Goal: Transaction & Acquisition: Book appointment/travel/reservation

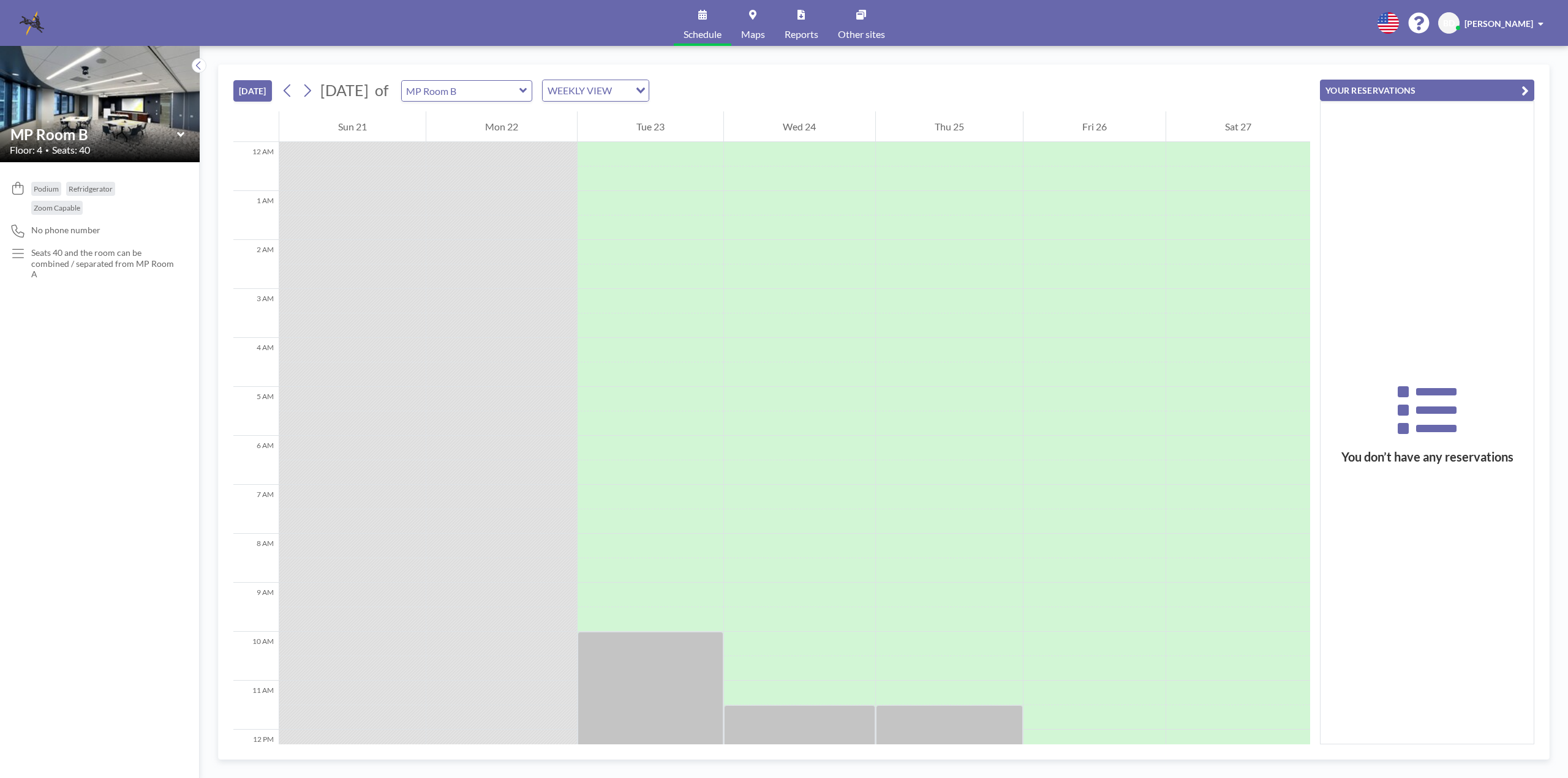
scroll to position [580, 0]
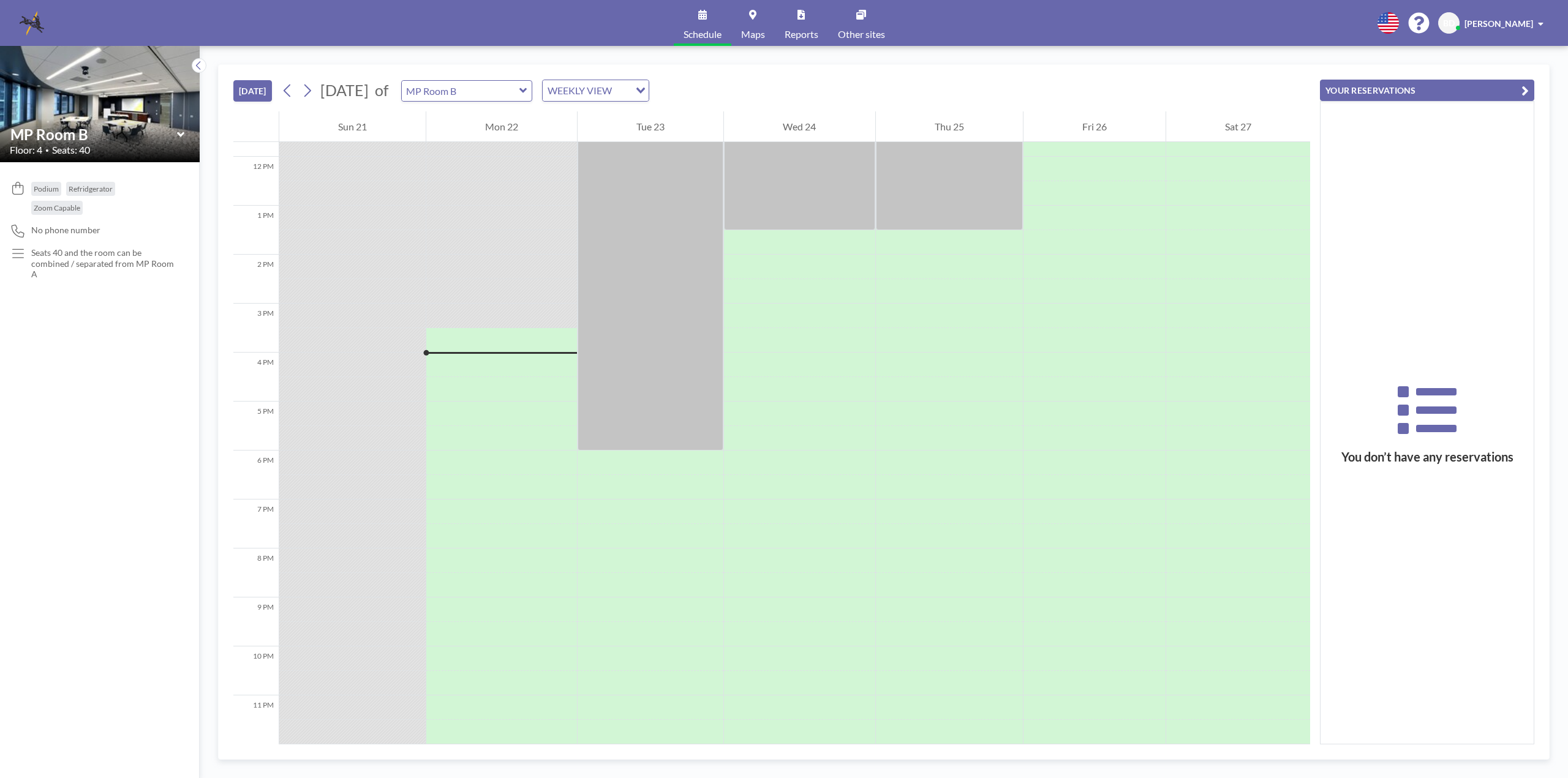
click at [527, 90] on icon at bounding box center [523, 91] width 7 height 5
type input "MP Room A"
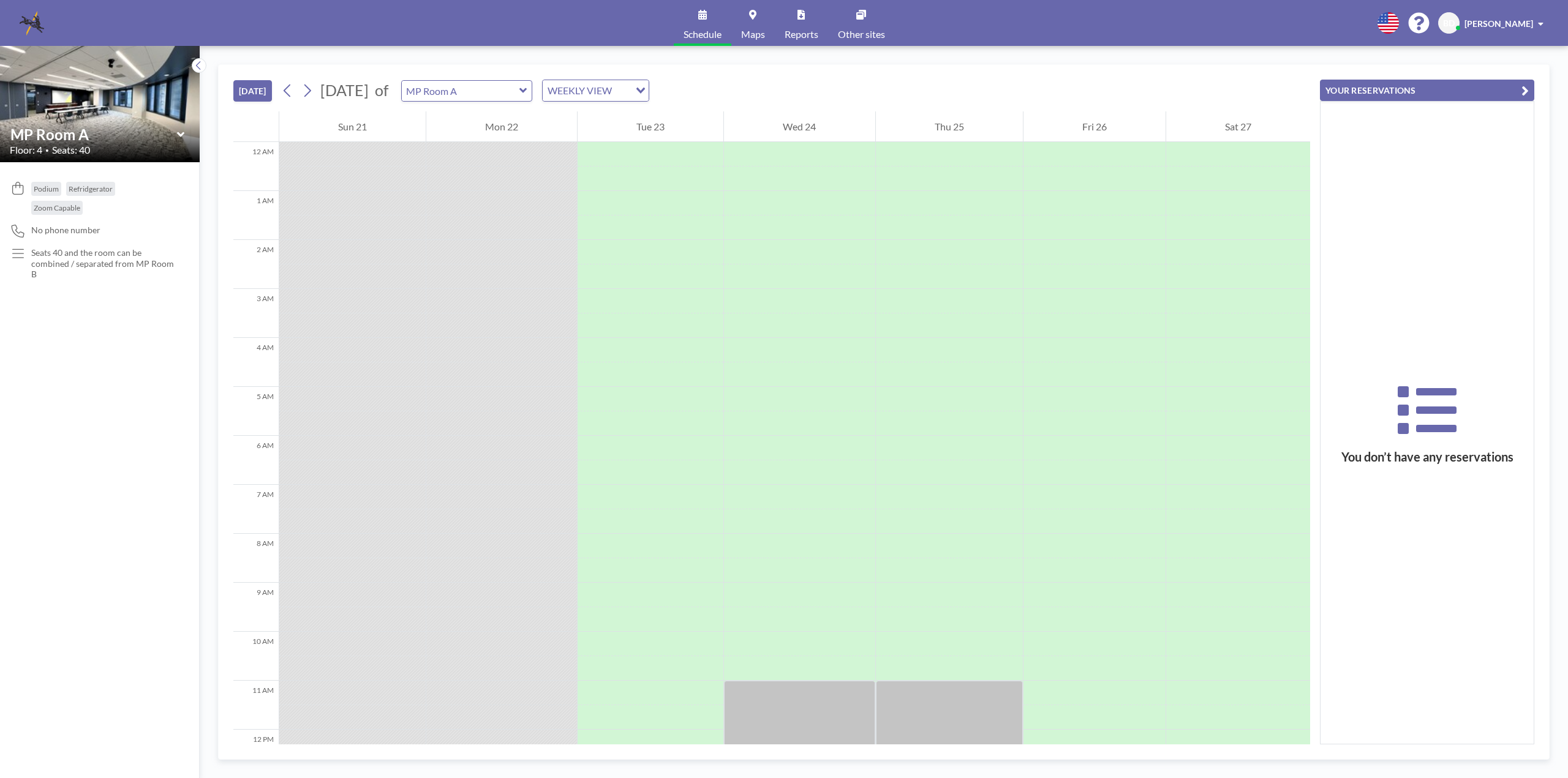
scroll to position [580, 0]
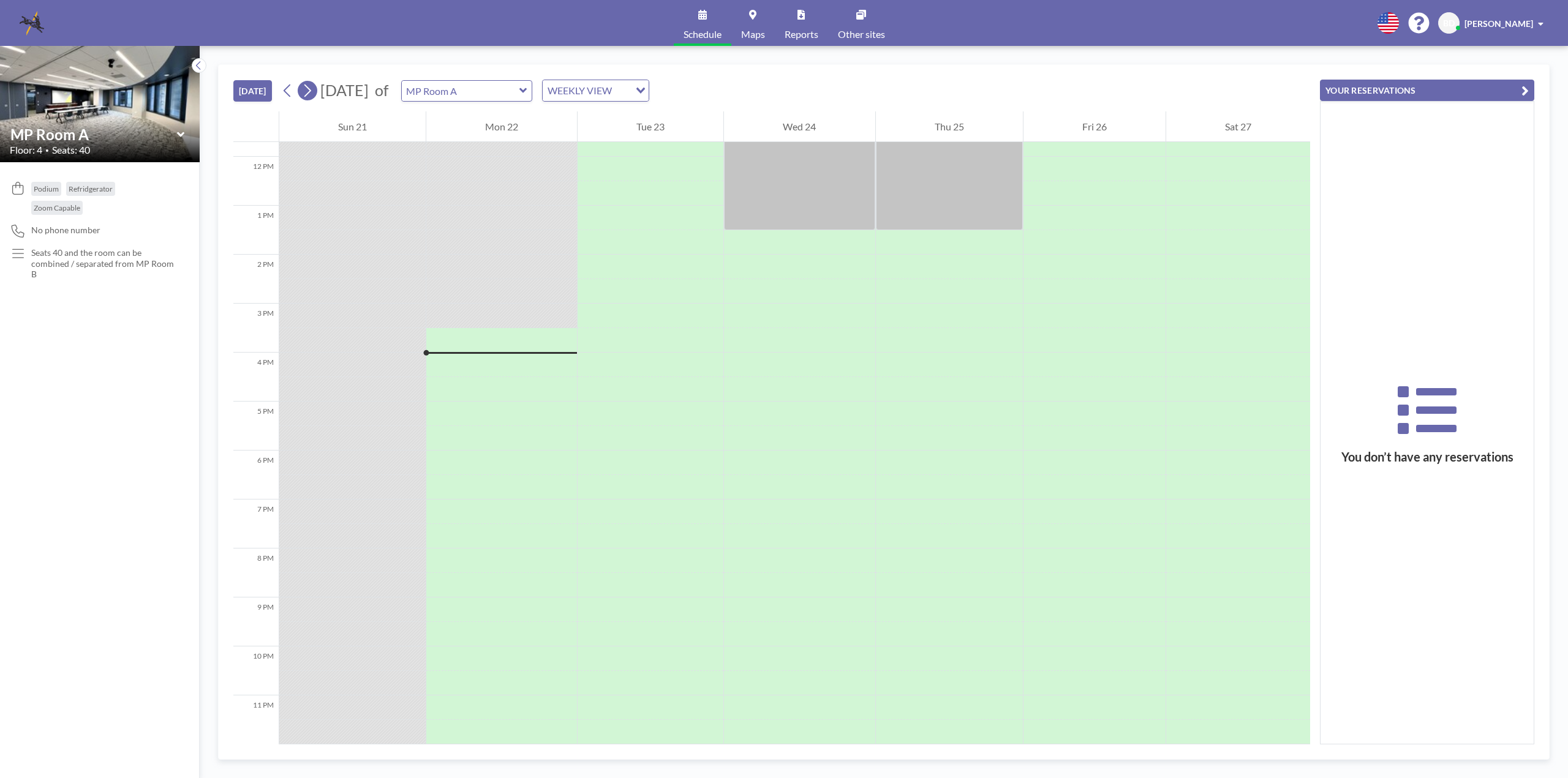
click at [313, 92] on icon at bounding box center [307, 90] width 12 height 19
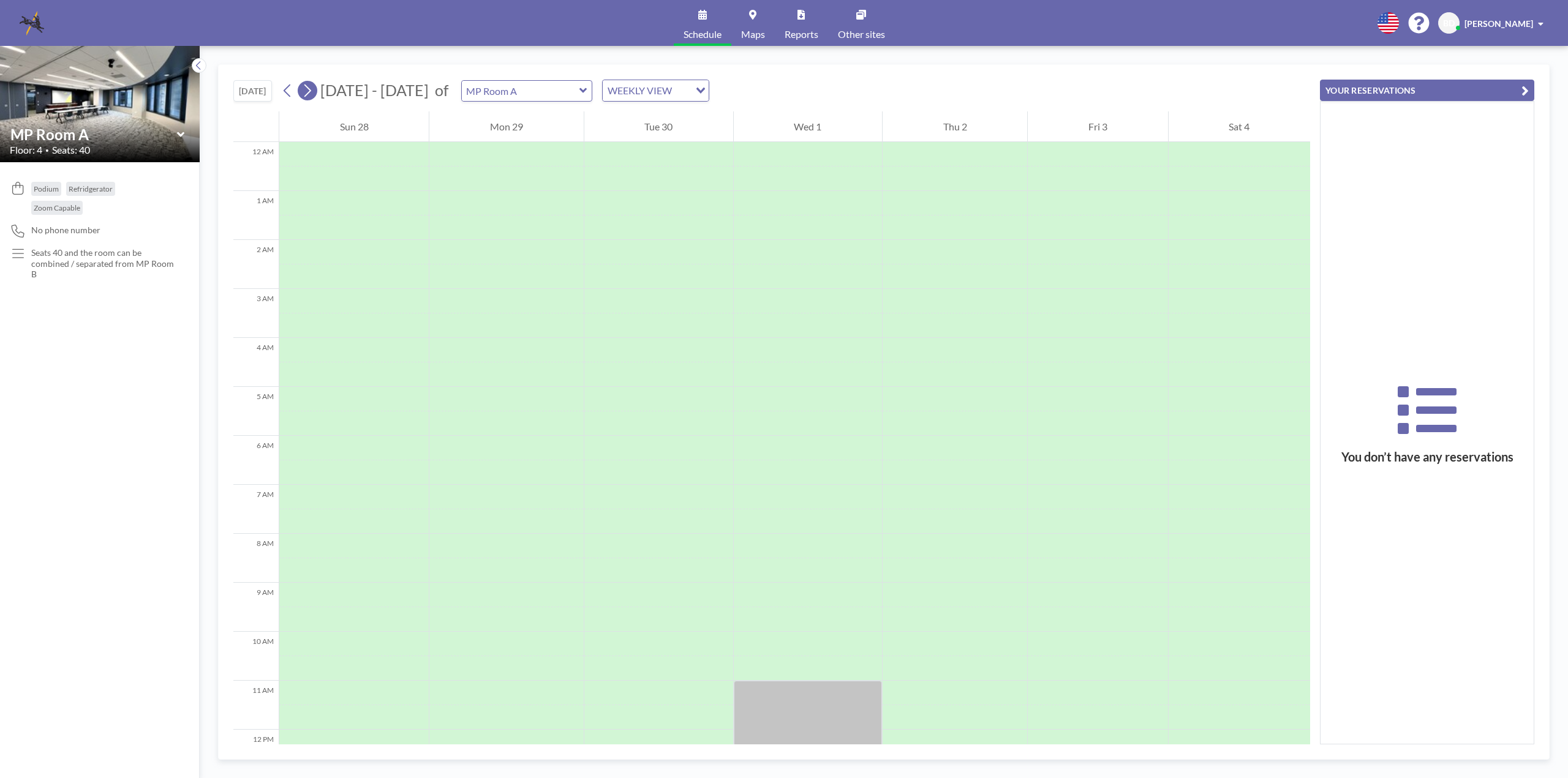
scroll to position [368, 0]
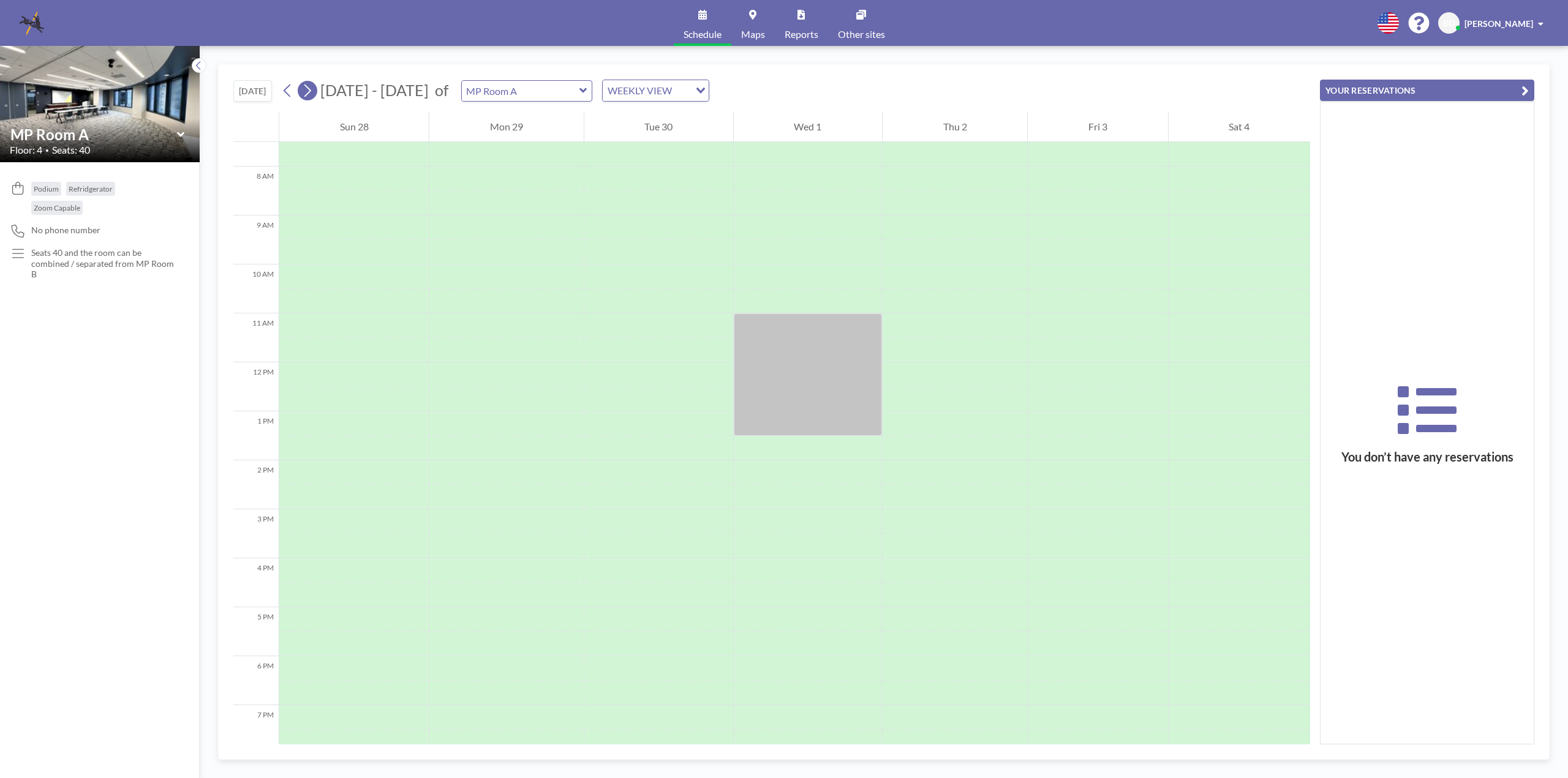
click at [313, 92] on icon at bounding box center [307, 90] width 12 height 19
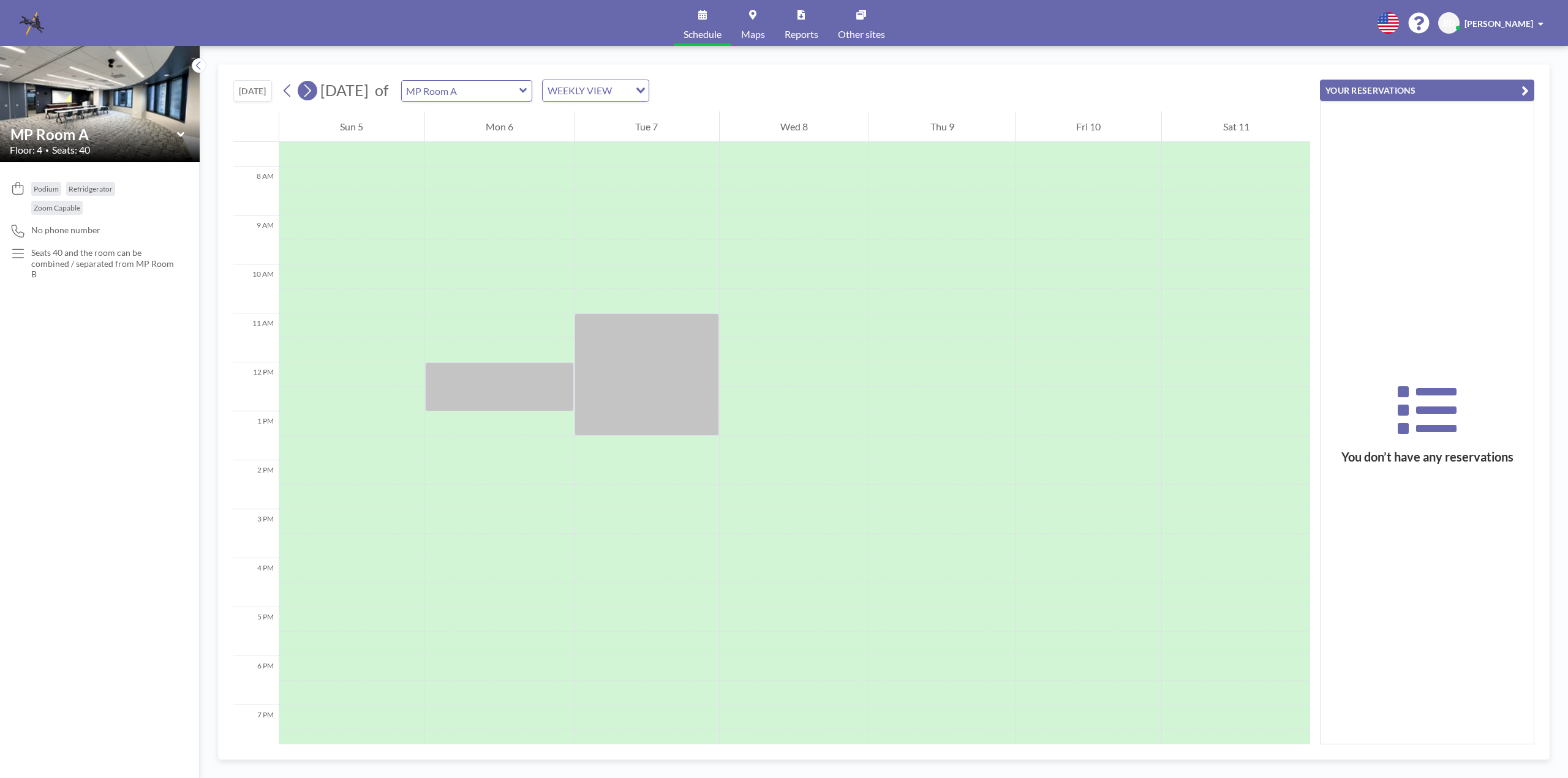
click at [313, 92] on icon at bounding box center [307, 90] width 12 height 19
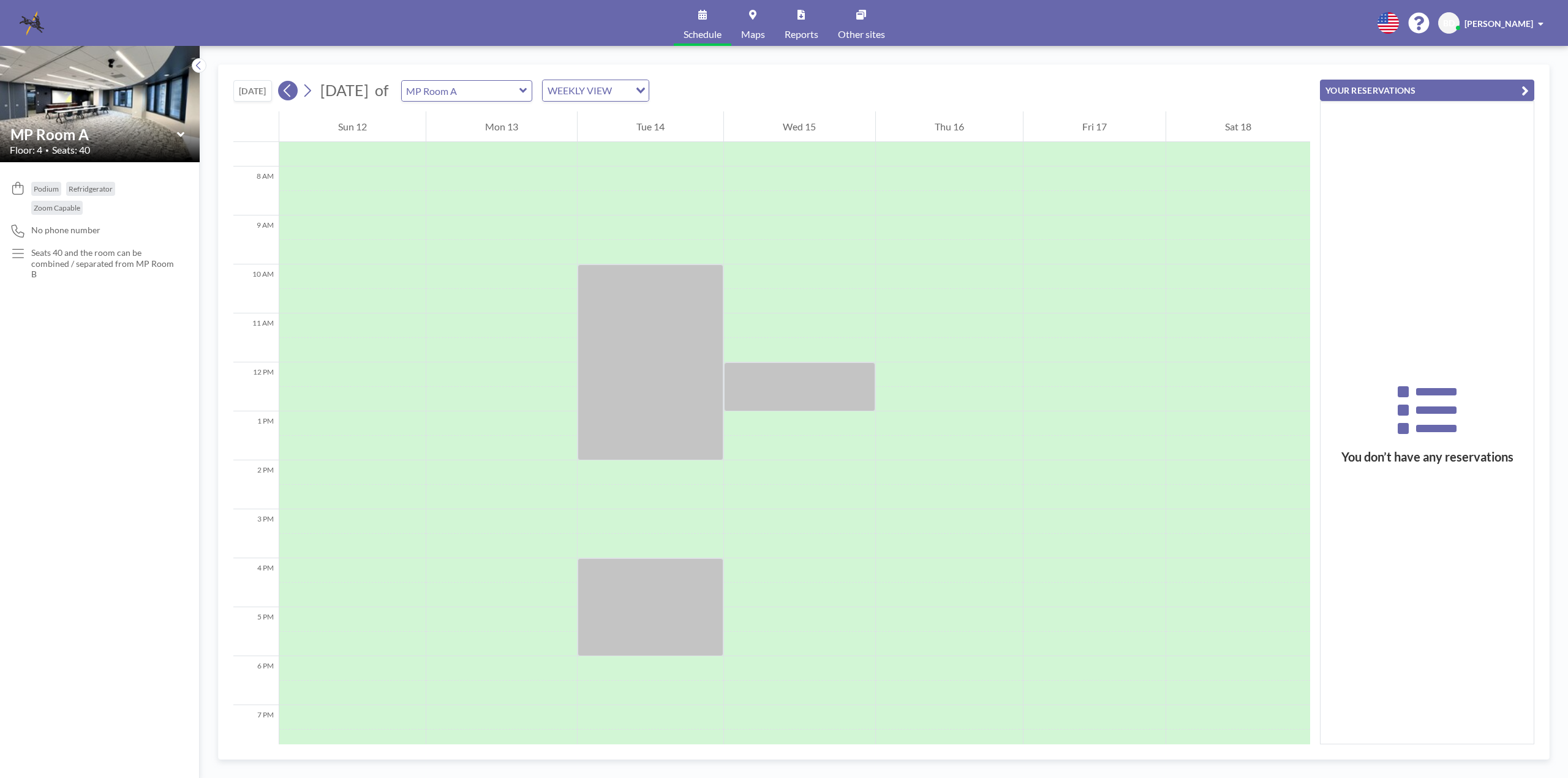
click at [287, 90] on icon at bounding box center [287, 90] width 7 height 13
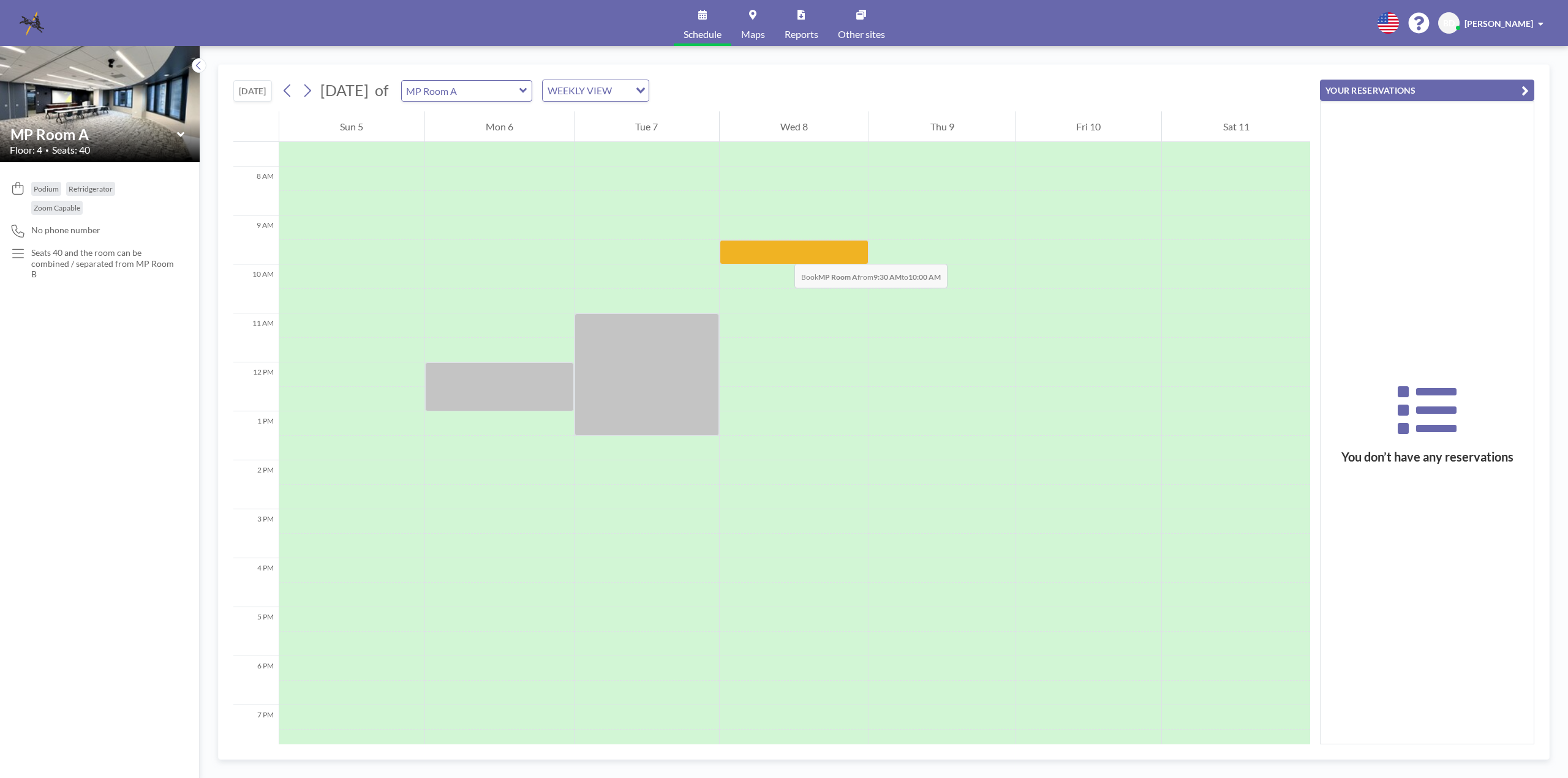
click at [782, 252] on div at bounding box center [794, 253] width 150 height 25
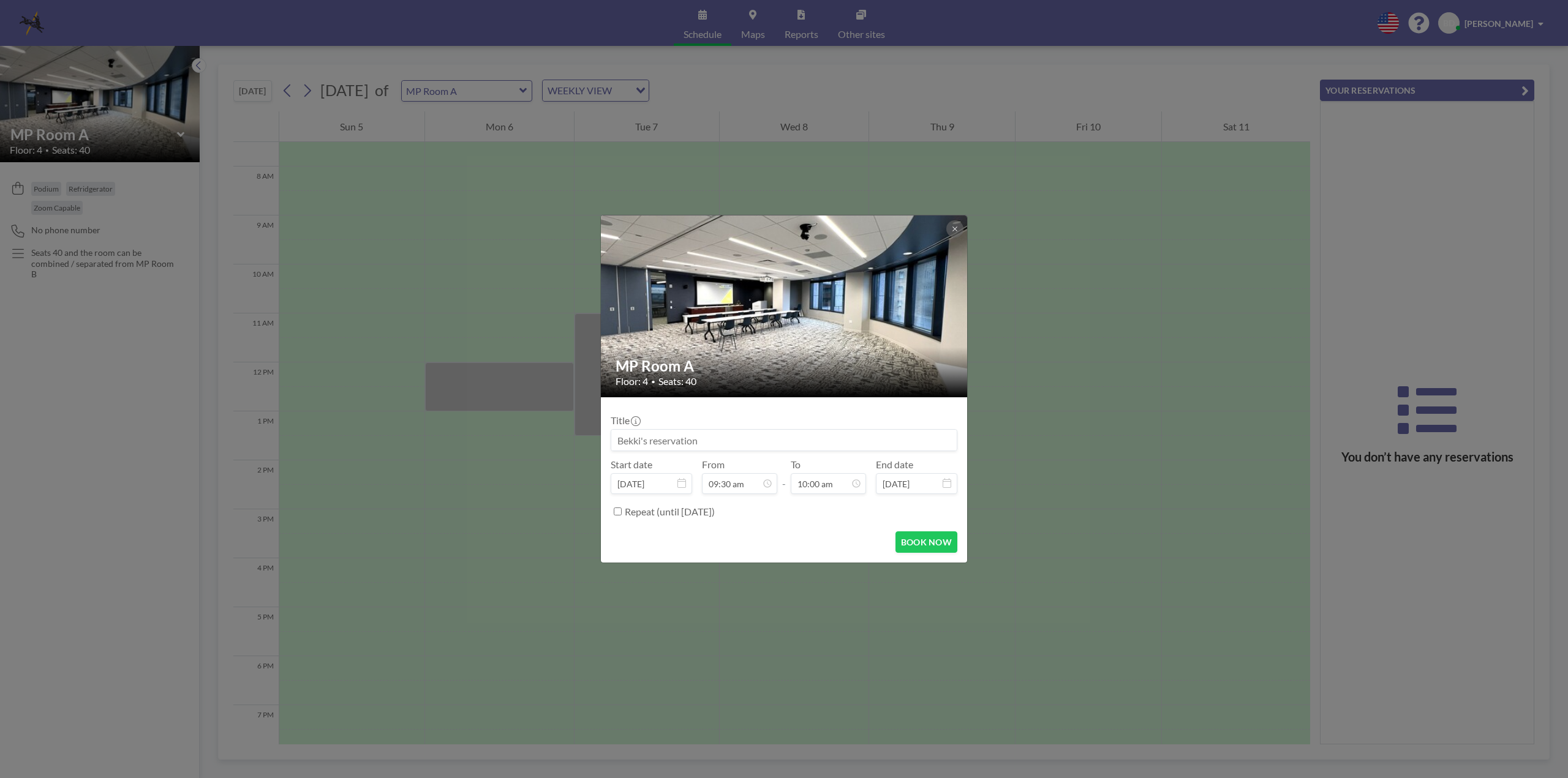
click at [782, 252] on img at bounding box center [784, 306] width 368 height 276
click at [764, 432] on div "12:00 pm" at bounding box center [800, 432] width 144 height 22
type input "12:00 pm"
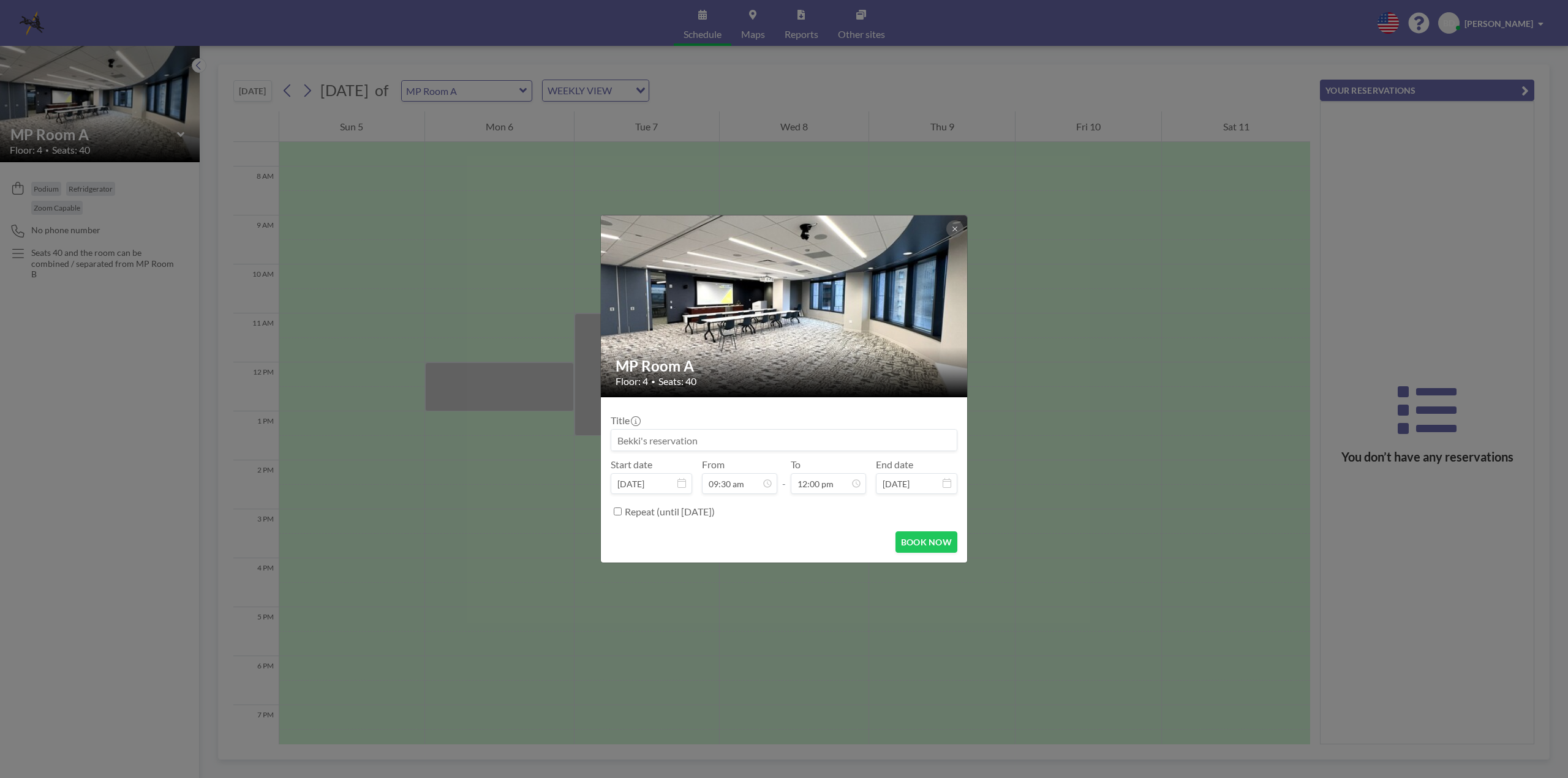
drag, startPoint x: 698, startPoint y: 441, endPoint x: 532, endPoint y: 436, distance: 166.1
click at [532, 436] on div "MP Room A Floor: 4 • Seats: 40 Title Start date [DATE] From 09:30 am - To 12:00…" at bounding box center [784, 389] width 1568 height 778
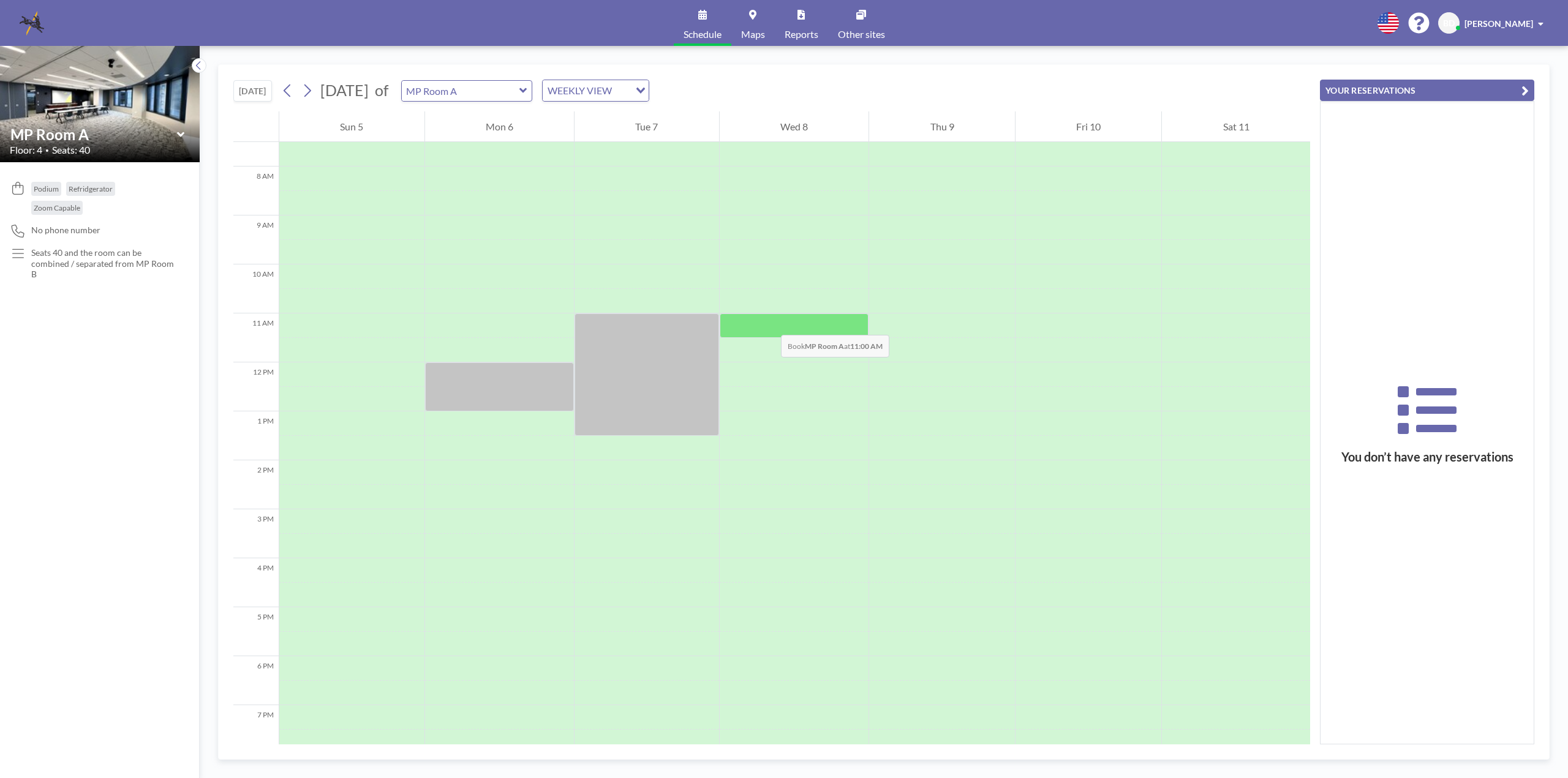
click at [768, 323] on div at bounding box center [794, 326] width 150 height 25
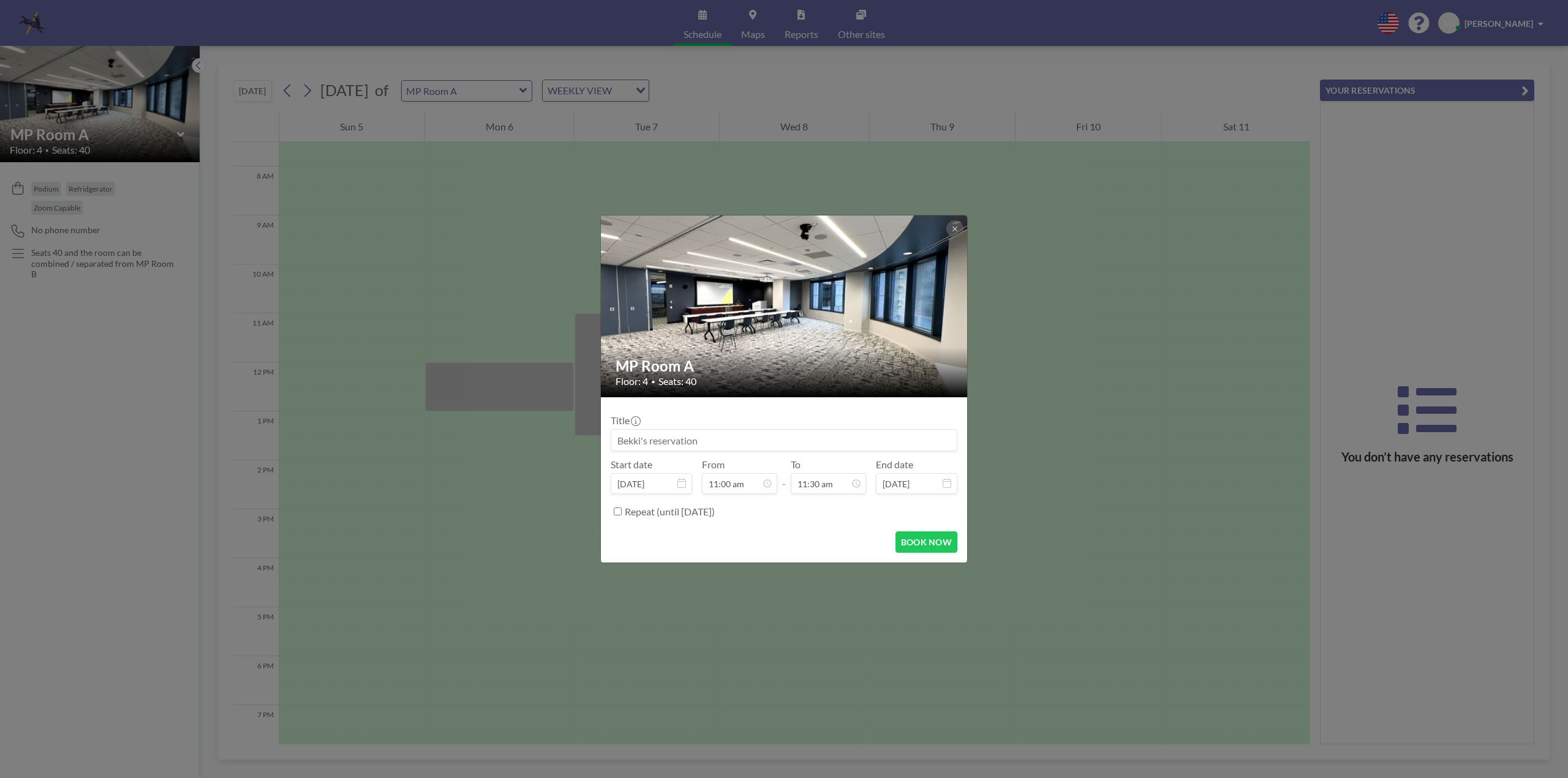
click at [768, 323] on img at bounding box center [784, 306] width 368 height 276
click at [747, 481] on input "11:00 am" at bounding box center [739, 483] width 75 height 20
drag, startPoint x: 747, startPoint y: 481, endPoint x: 693, endPoint y: 481, distance: 54.0
click at [693, 481] on div "Start date [DATE] From 11:00 am 12:00 am 12:30 am 01:00 am 01:30 am 02:00 am 02…" at bounding box center [784, 477] width 347 height 35
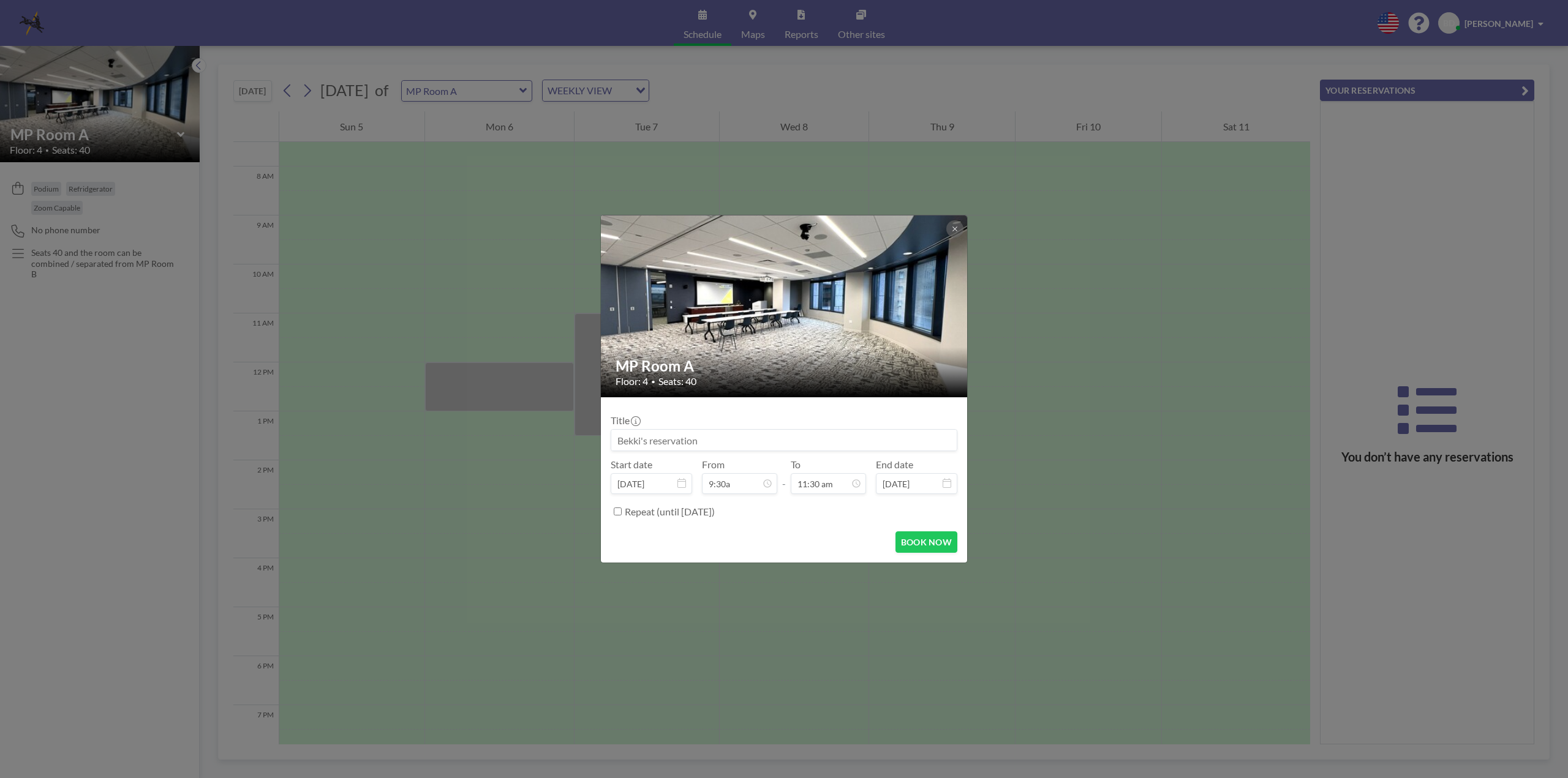
type input "11:00 am"
click at [1112, 297] on div "MP Room A Floor: 4 • Seats: 40 Title Start date [DATE] From 11:00 am - To 11:30…" at bounding box center [784, 389] width 1568 height 778
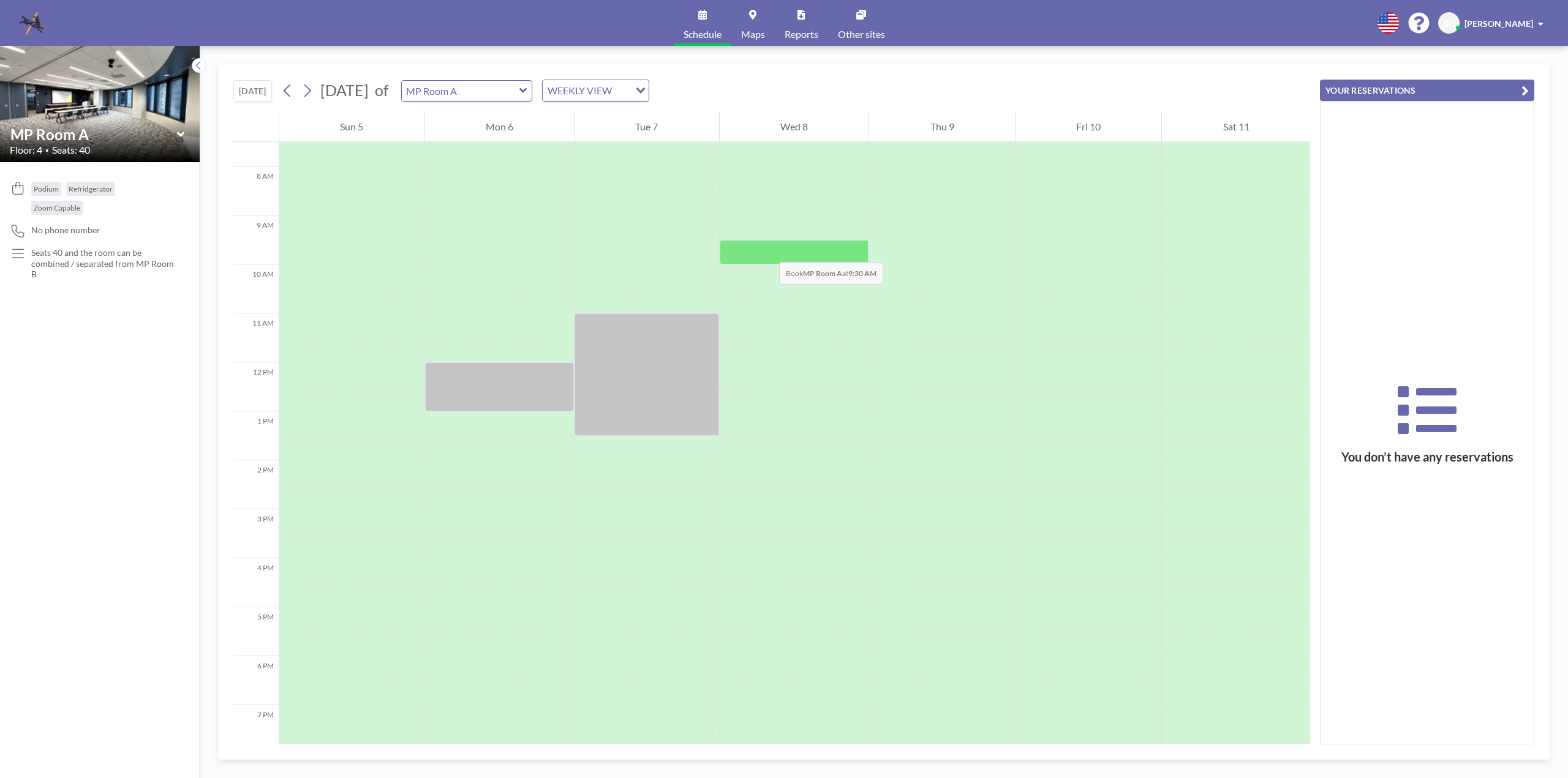
click at [767, 250] on div at bounding box center [794, 253] width 150 height 25
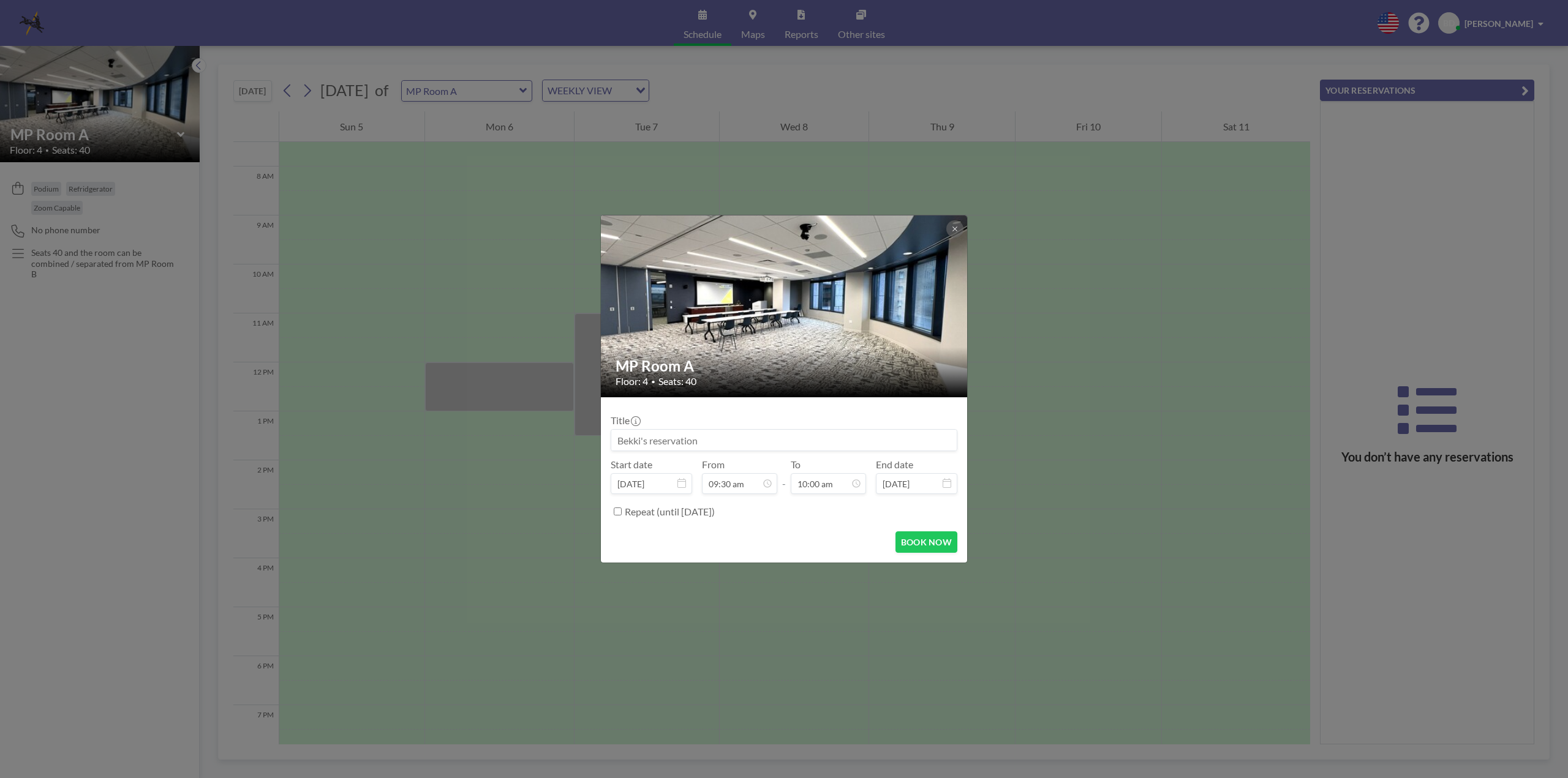
click at [767, 250] on img at bounding box center [784, 306] width 368 height 276
click at [780, 432] on div "12:00 pm" at bounding box center [800, 432] width 144 height 22
type input "12:00 pm"
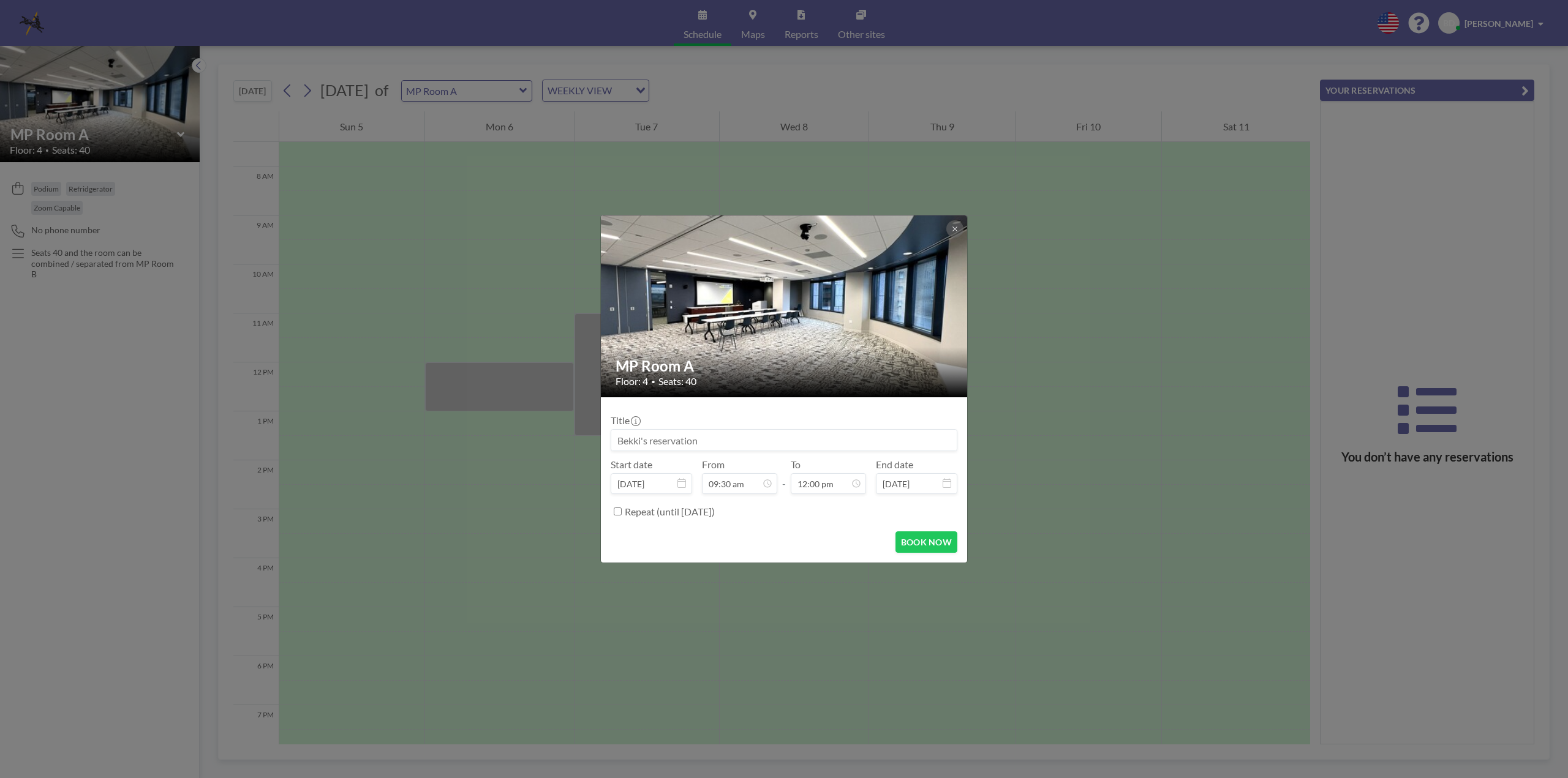
click at [745, 440] on input at bounding box center [784, 440] width 346 height 20
type input "Paralegal Billing Focus Group"
click at [919, 546] on button "BOOK NOW" at bounding box center [926, 542] width 62 height 21
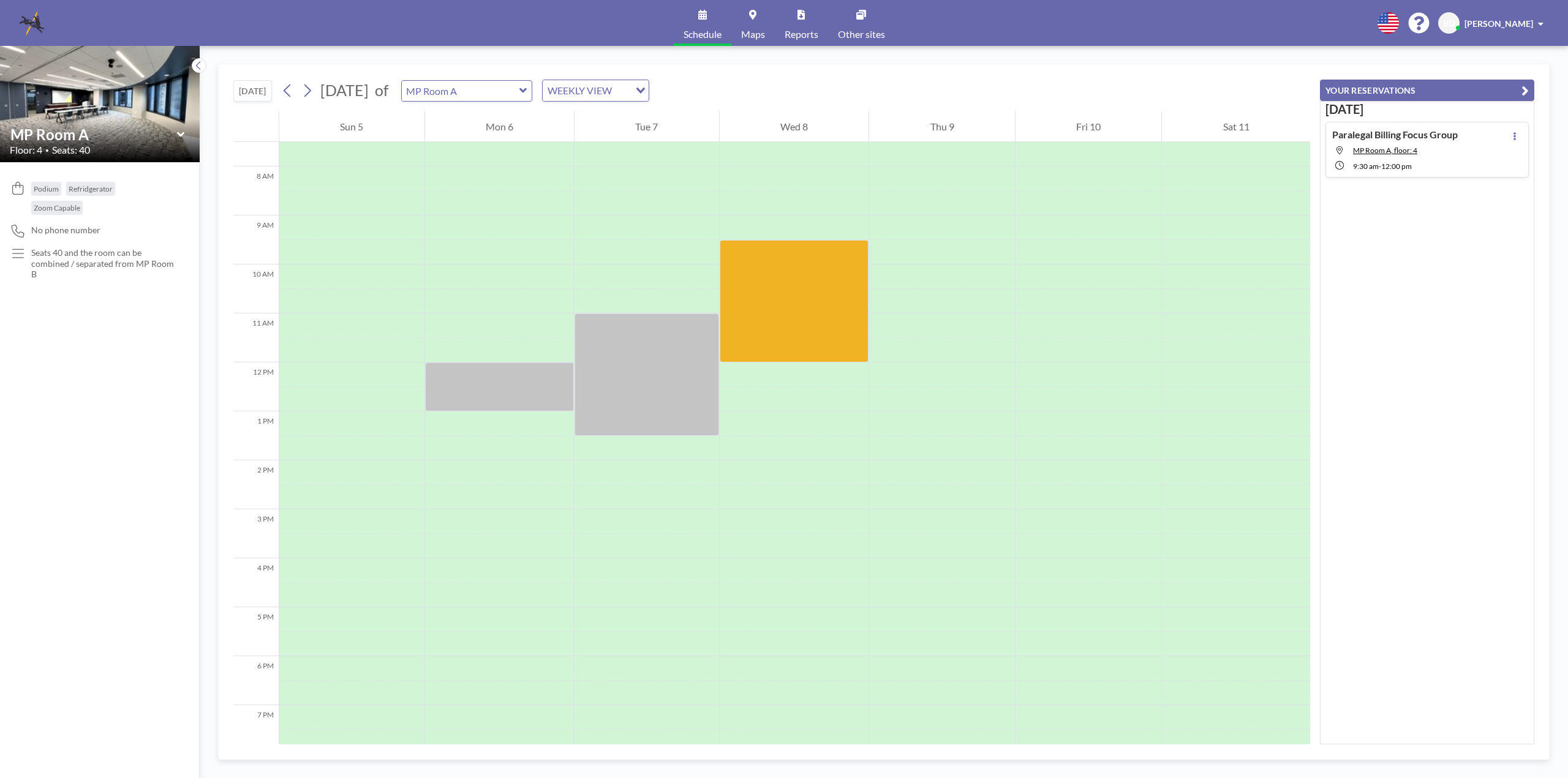
drag, startPoint x: 1474, startPoint y: 136, endPoint x: 1330, endPoint y: 135, distance: 144.0
click at [1330, 135] on div "Paralegal Billing Focus Group MP Room A, floor: 4 9:30 AM - 12:00 PM" at bounding box center [1426, 150] width 203 height 56
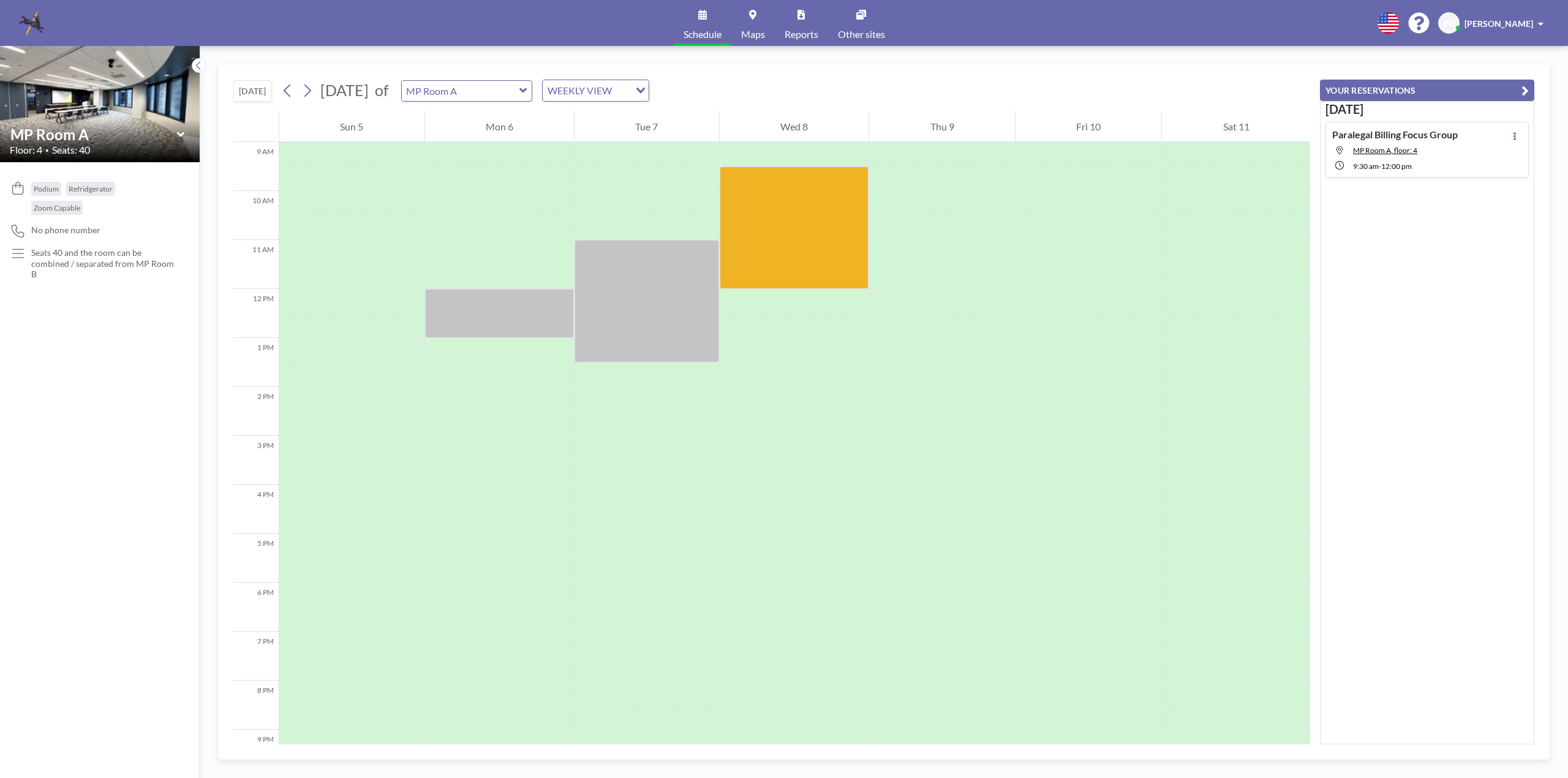
copy h4 "Paralegal Billing Focus Group"
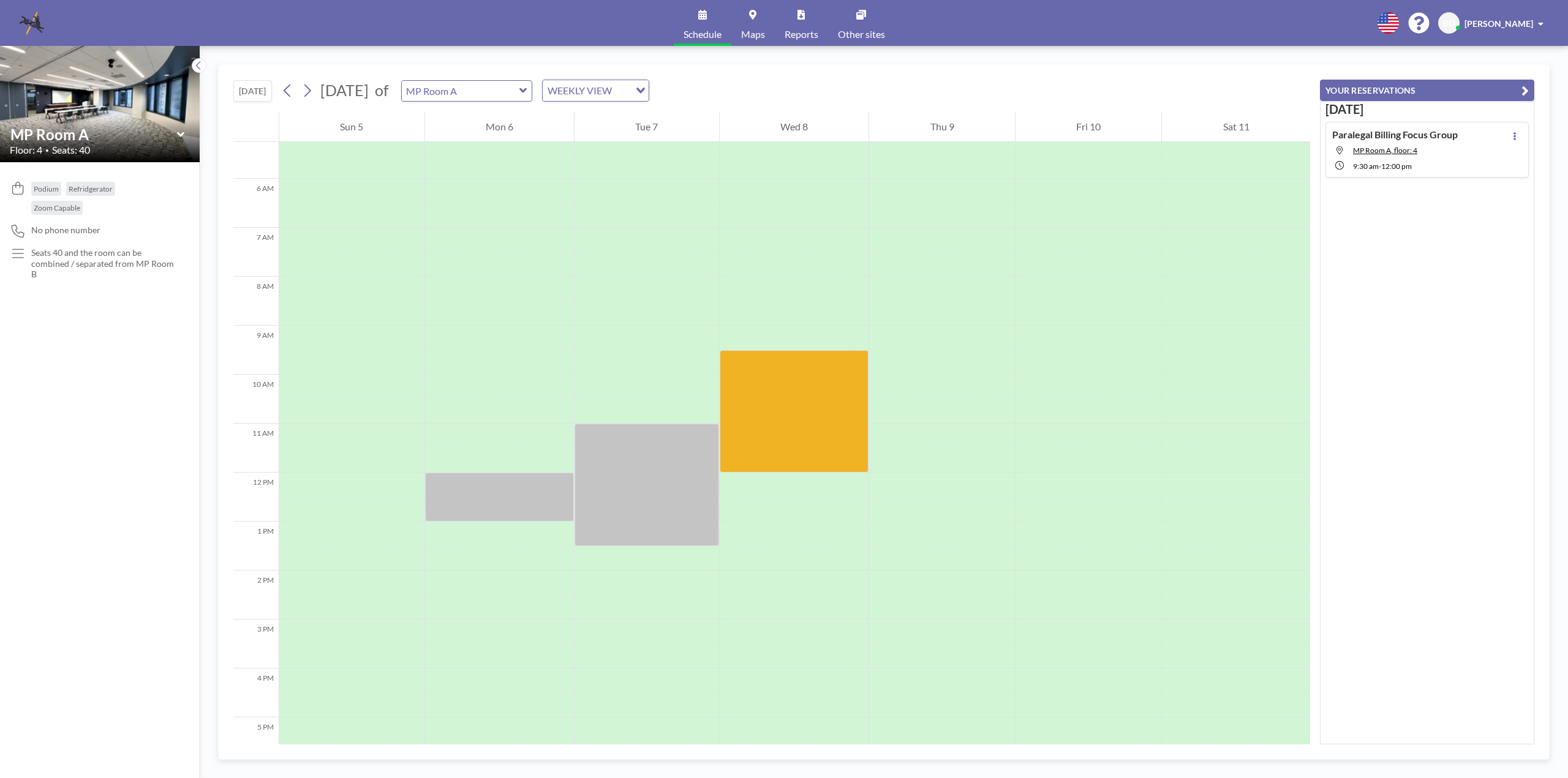
click at [527, 88] on icon at bounding box center [523, 90] width 8 height 12
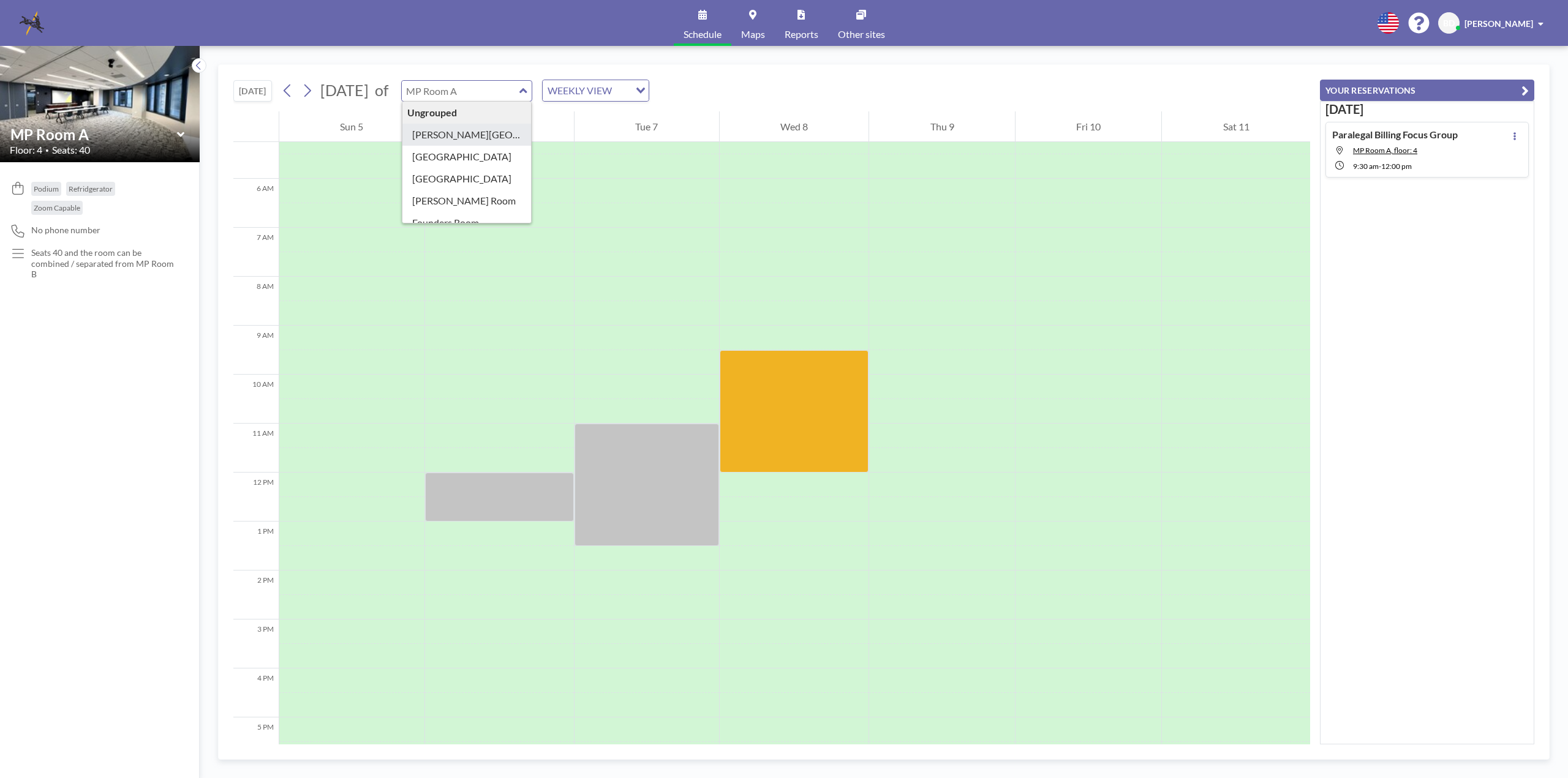
scroll to position [215, 0]
type input "MP Room B"
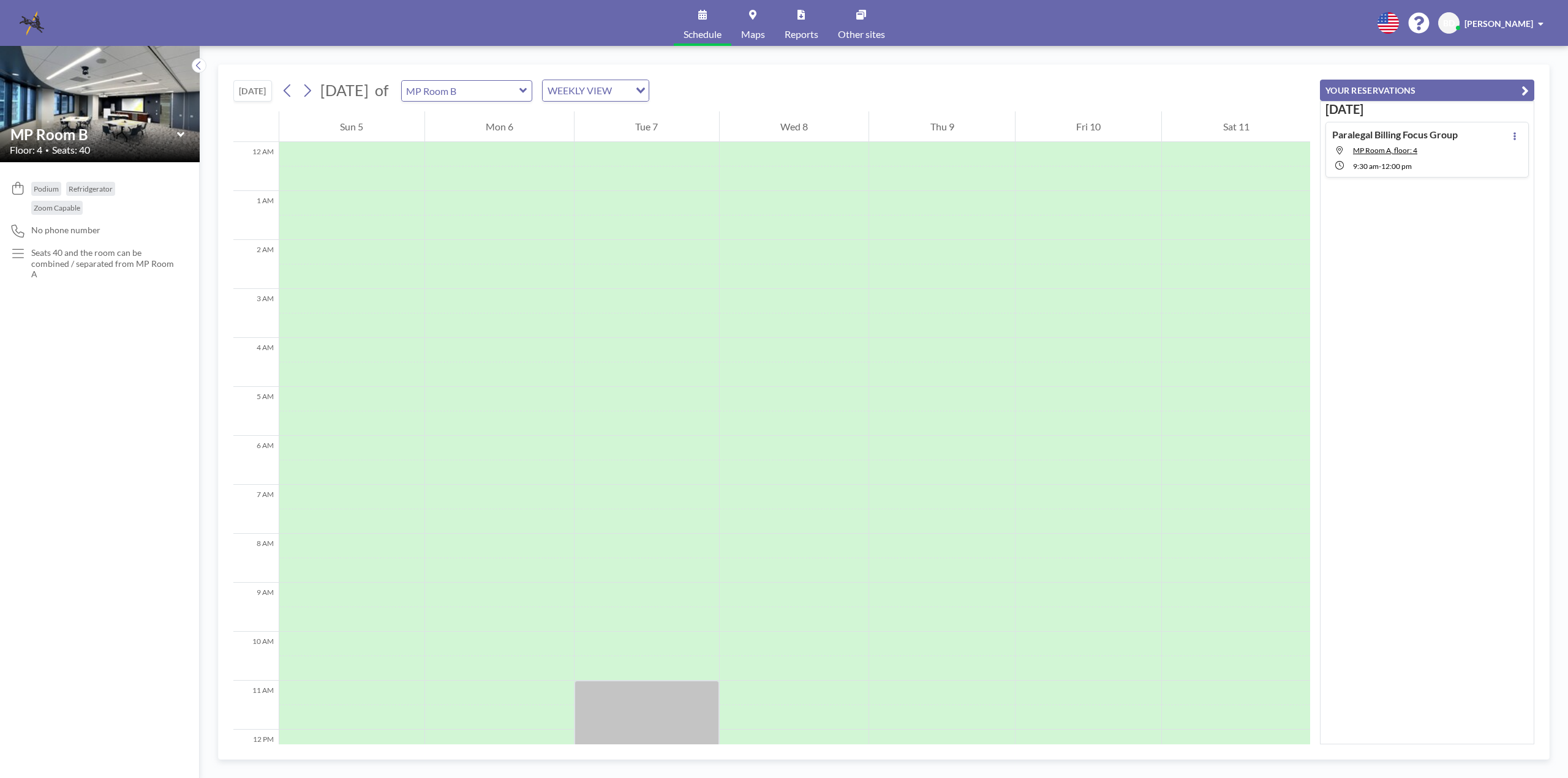
scroll to position [368, 0]
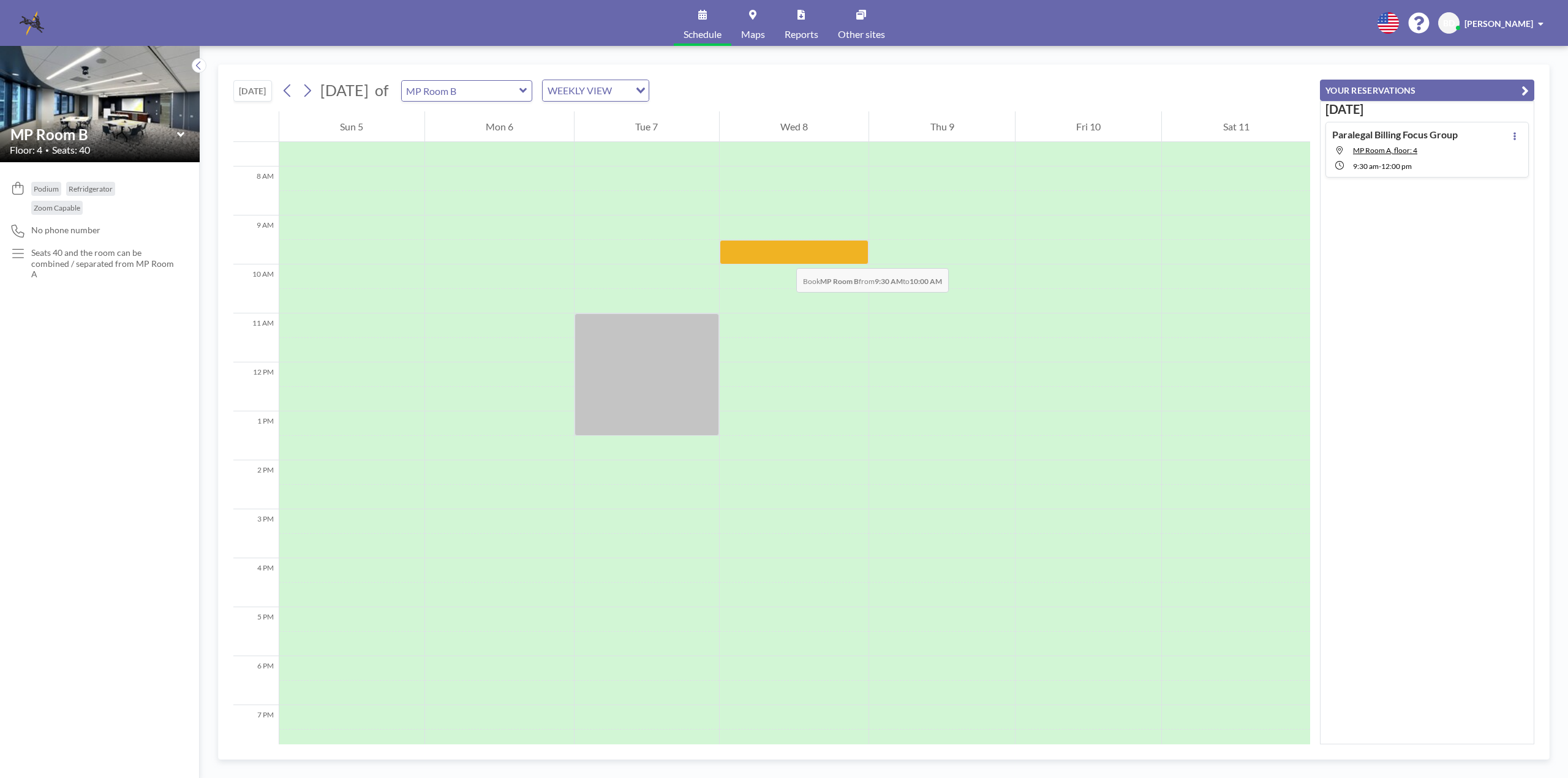
click at [784, 256] on div at bounding box center [794, 253] width 150 height 25
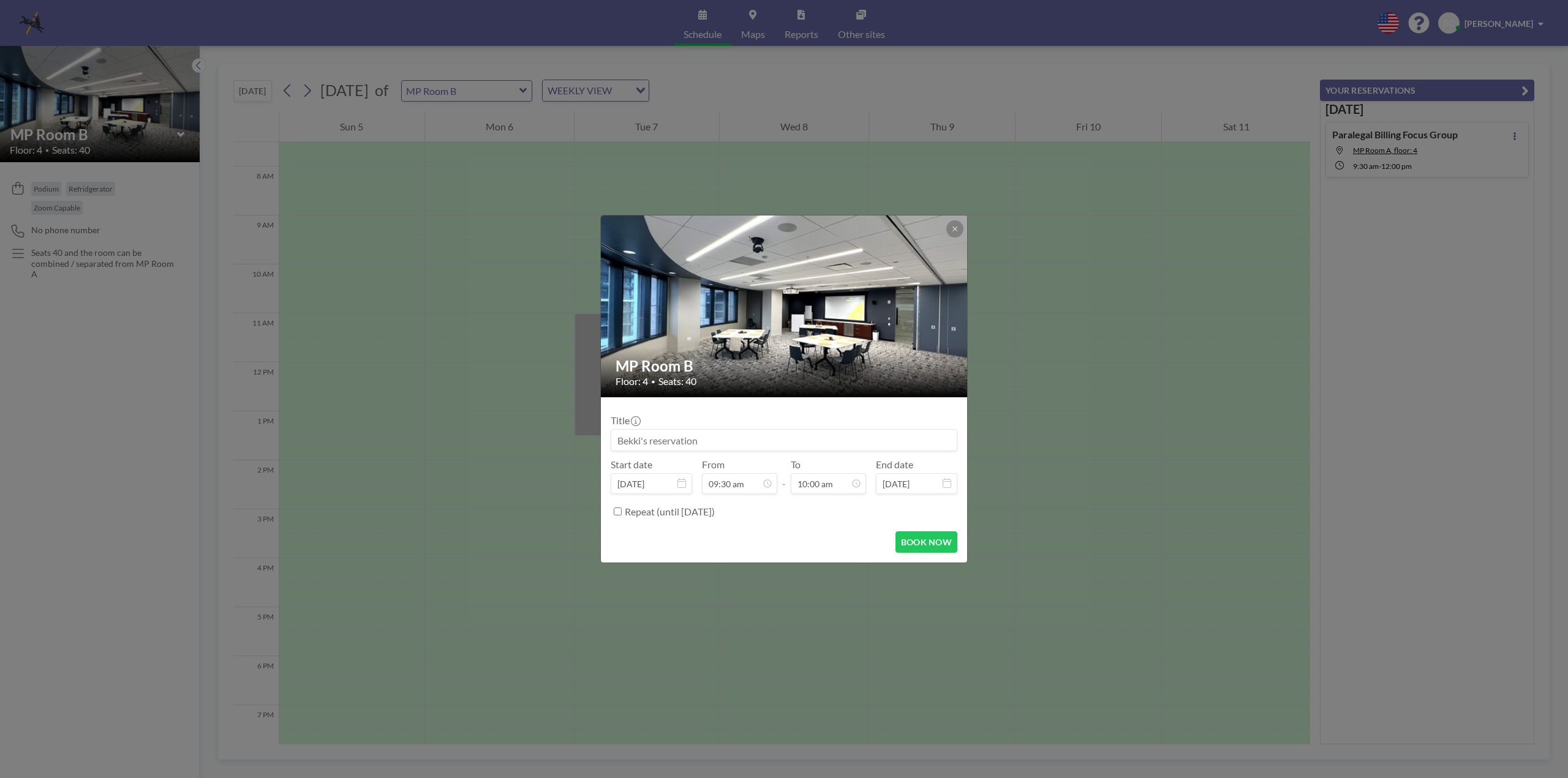
click at [784, 256] on img at bounding box center [784, 306] width 368 height 276
click at [756, 432] on div "12:00 pm" at bounding box center [800, 432] width 144 height 22
type input "12:00 pm"
click at [729, 442] on input at bounding box center [784, 440] width 346 height 20
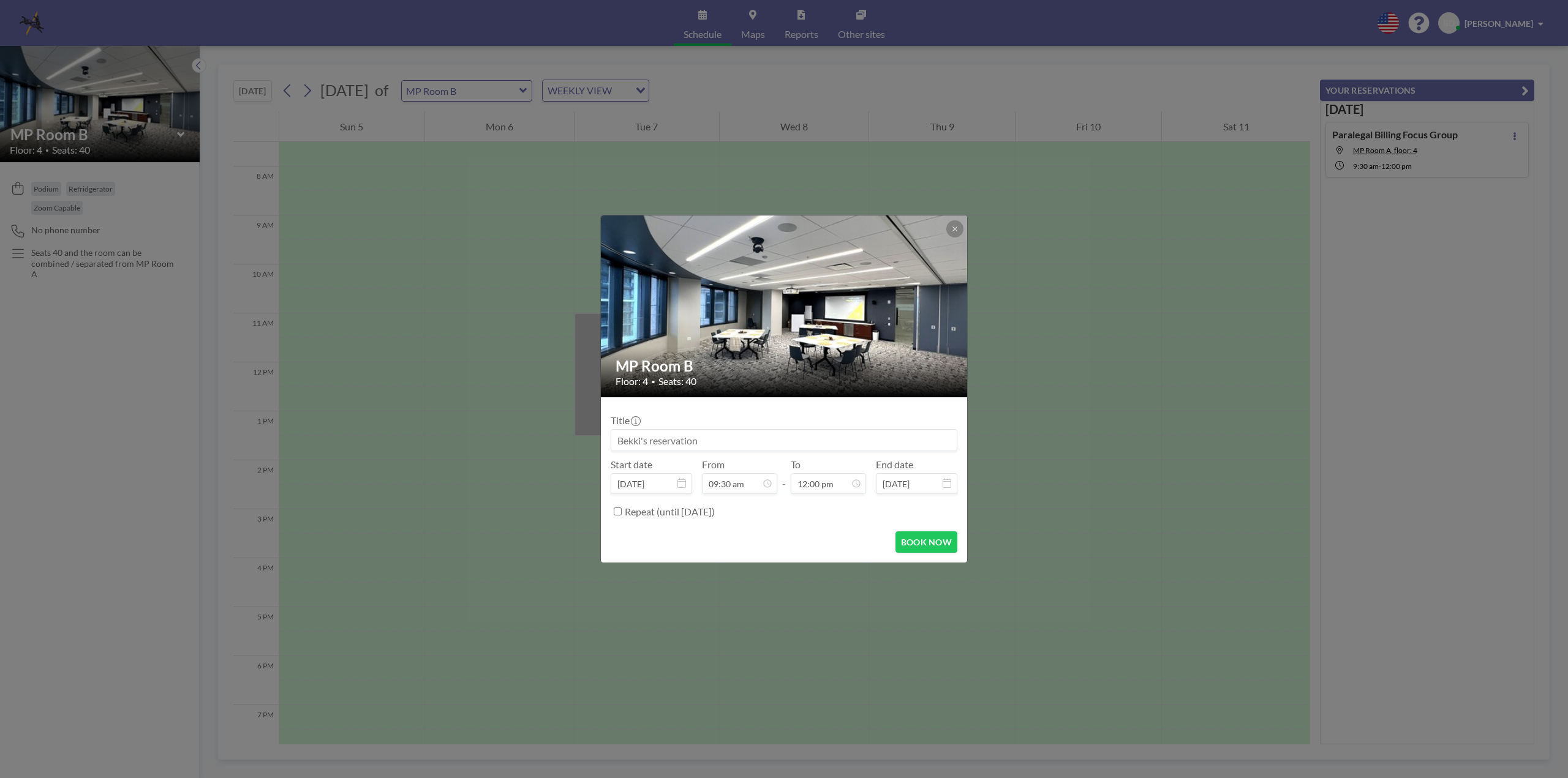
paste input "Paralegal Billing Focus Group"
type input "Paralegal Billing Focus Group"
click at [924, 545] on button "BOOK NOW" at bounding box center [926, 542] width 62 height 21
